Goal: Information Seeking & Learning: Find specific fact

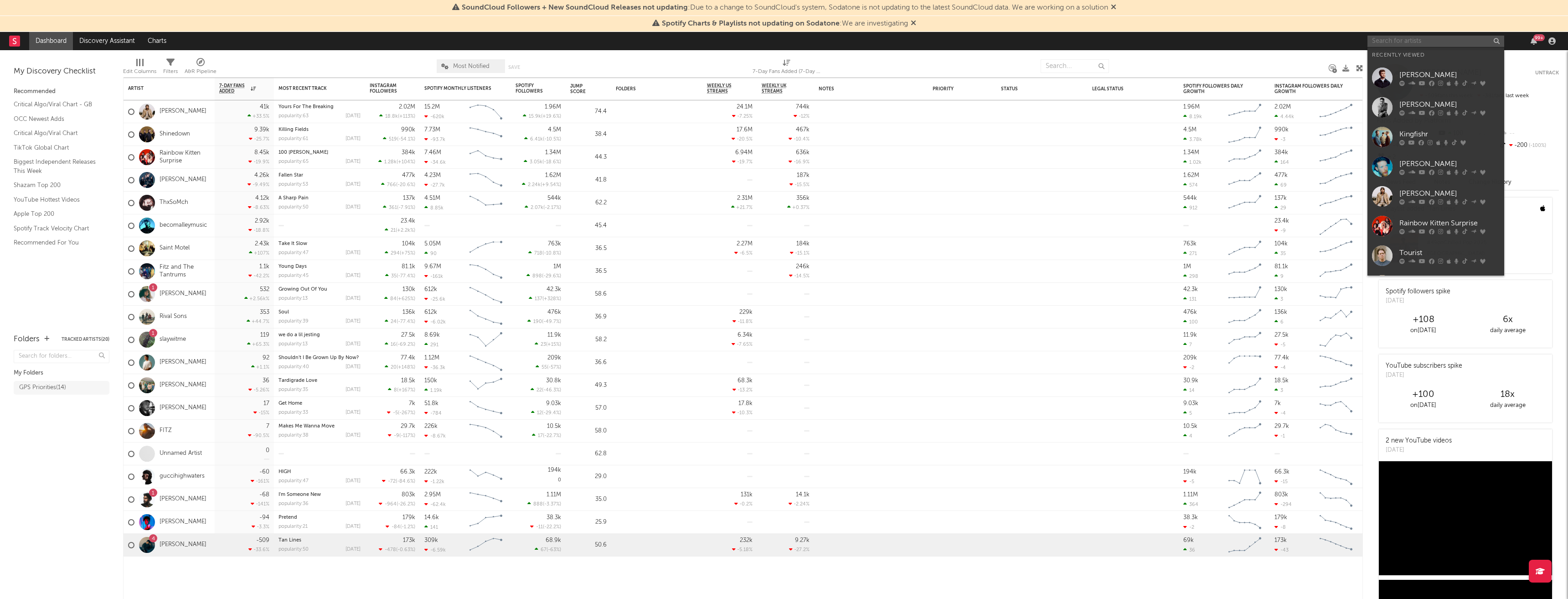
click at [1404, 42] on input "text" at bounding box center [1436, 42] width 136 height 12
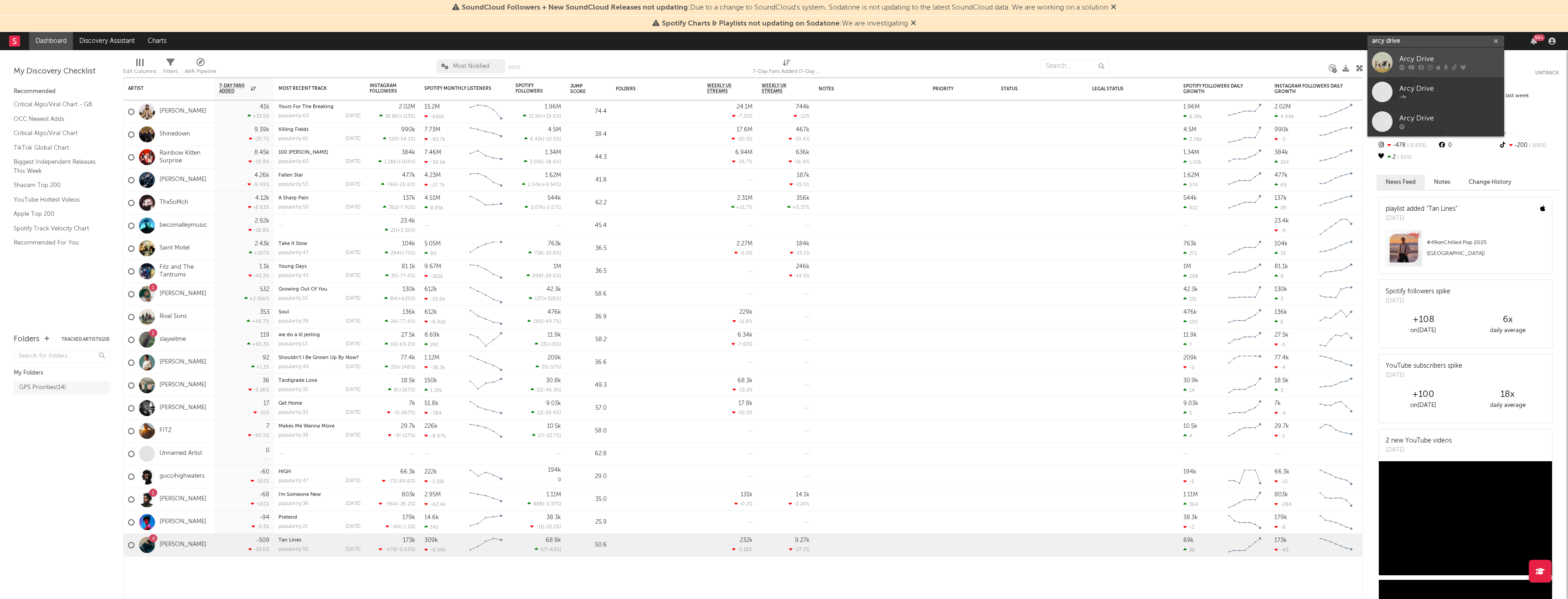
type input "arcy drive"
click at [1408, 54] on div "Arcy Drive" at bounding box center [1449, 58] width 100 height 11
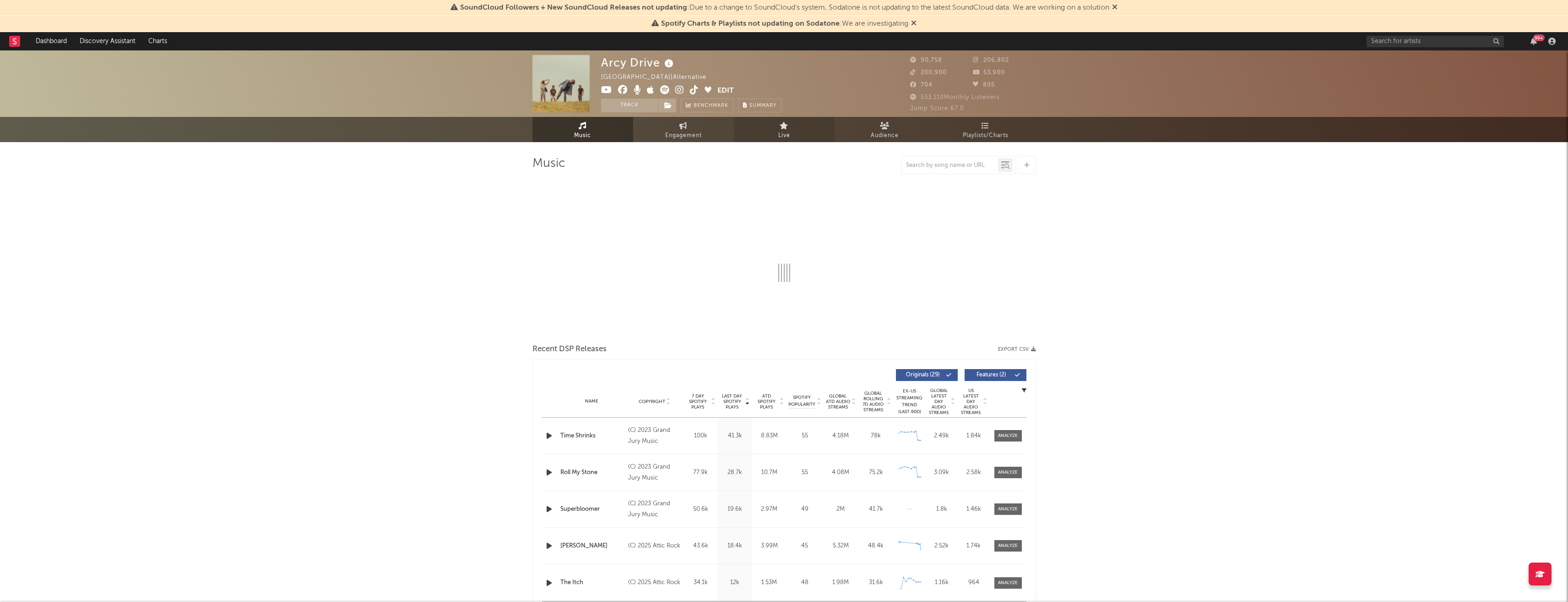
click at [794, 125] on link "Live" at bounding box center [784, 129] width 101 height 25
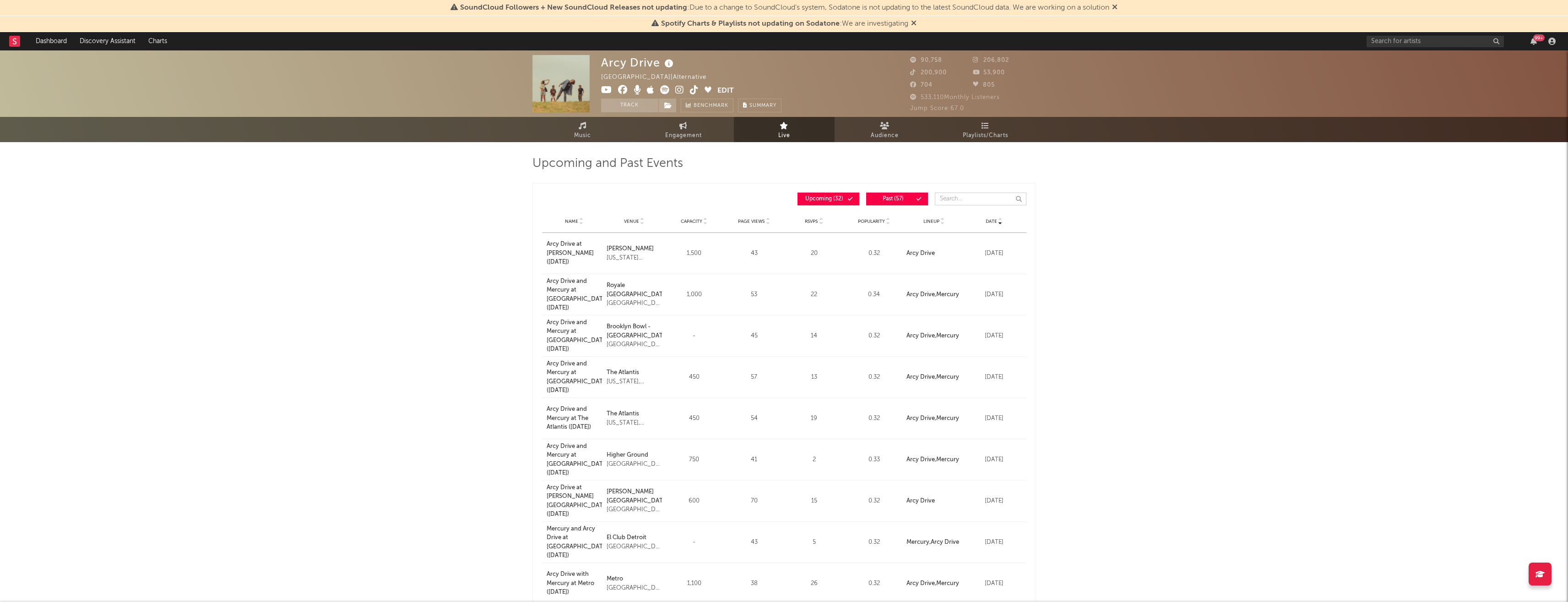
click at [960, 199] on input "text" at bounding box center [981, 199] width 92 height 13
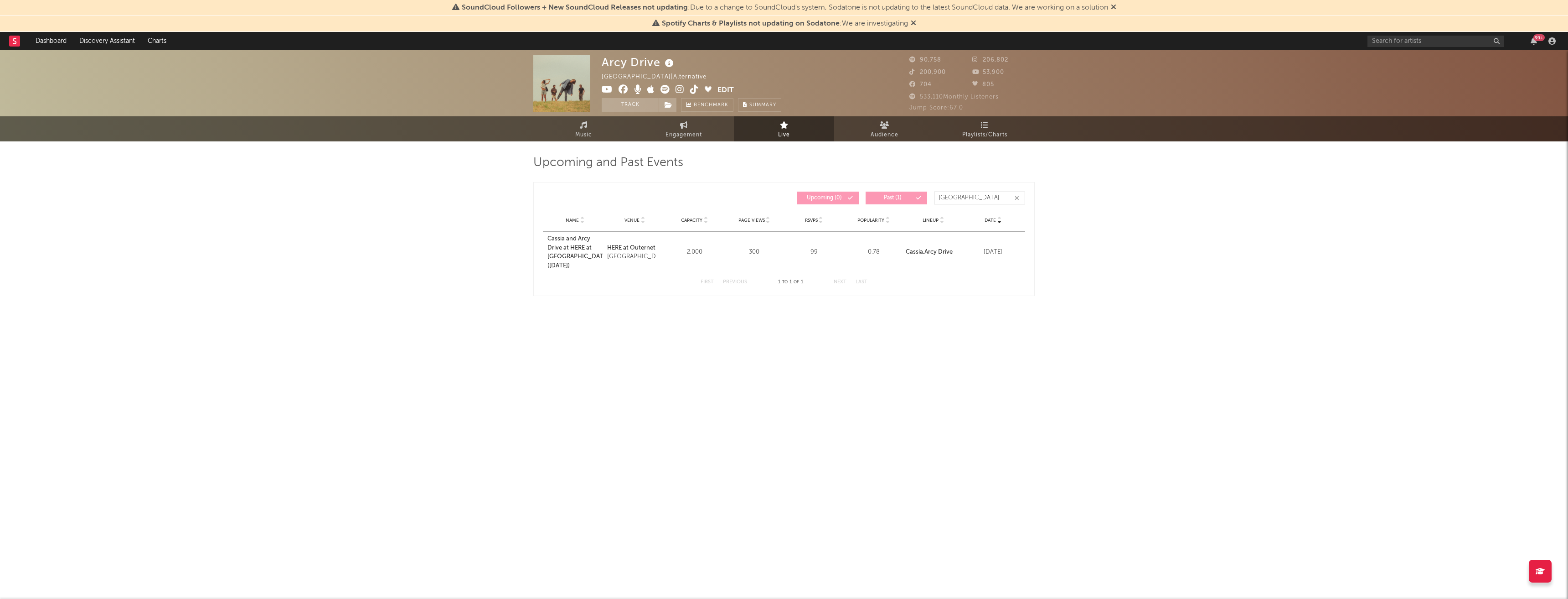
type input "[GEOGRAPHIC_DATA]"
